Goal: Check status

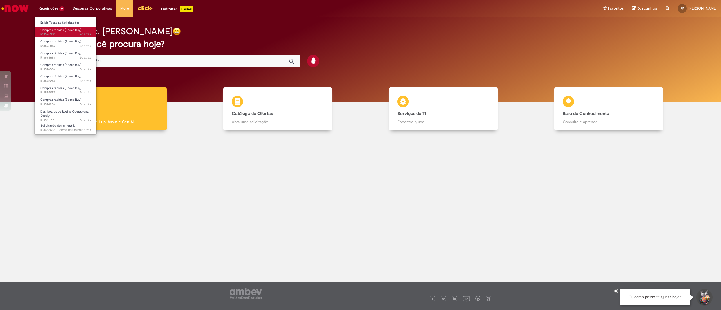
click at [60, 34] on span "2d atrás 2 dias atrás R13578907" at bounding box center [65, 34] width 51 height 5
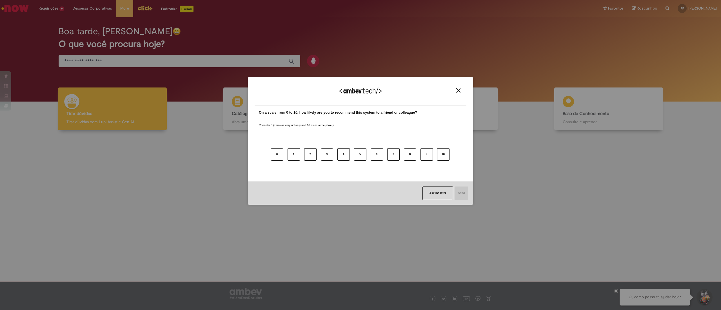
click at [456, 88] on img "Close" at bounding box center [458, 90] width 4 height 4
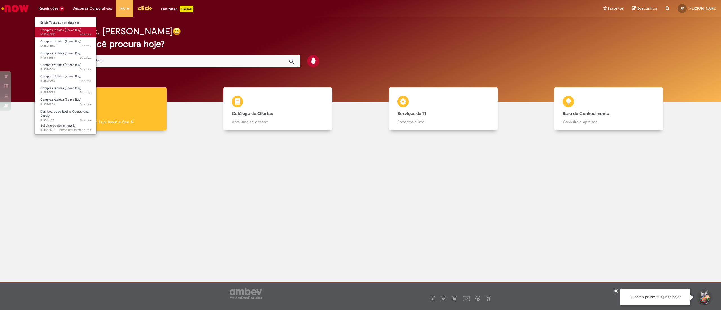
click at [58, 31] on span "Compras rápidas (Speed Buy)" at bounding box center [60, 30] width 41 height 4
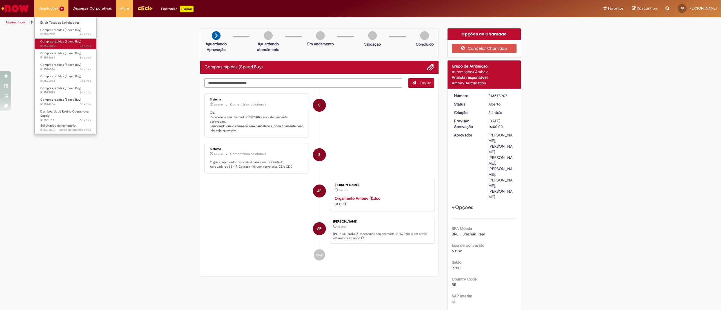
click at [69, 43] on span "Compras rápidas (Speed Buy)" at bounding box center [60, 41] width 41 height 4
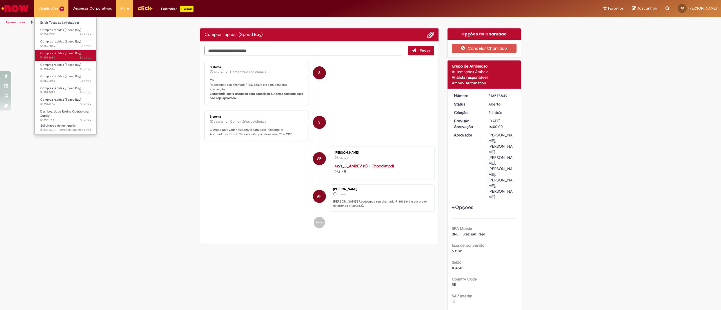
click at [57, 53] on span "Compras rápidas (Speed Buy)" at bounding box center [60, 53] width 41 height 4
click at [58, 65] on span "Compras rápidas (Speed Buy)" at bounding box center [60, 65] width 41 height 4
